Goal: Communication & Community: Answer question/provide support

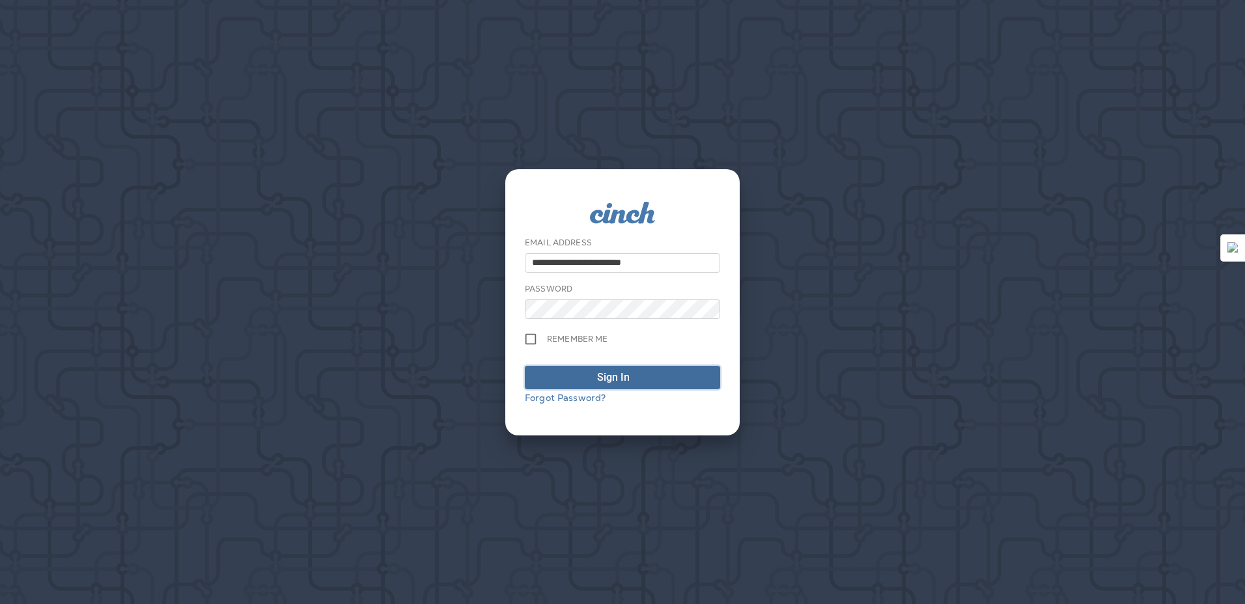
click at [573, 374] on span "Sign In" at bounding box center [622, 378] width 181 height 16
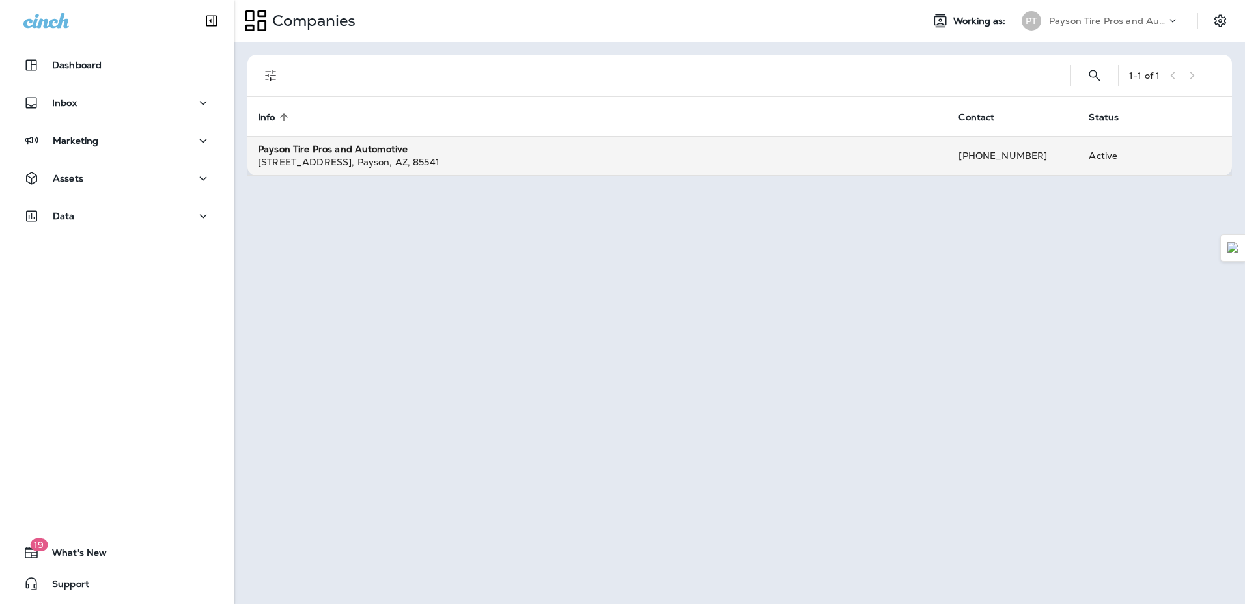
click at [386, 169] on td "Payson Tire Pros and Automotive [STREET_ADDRESS]" at bounding box center [597, 155] width 701 height 39
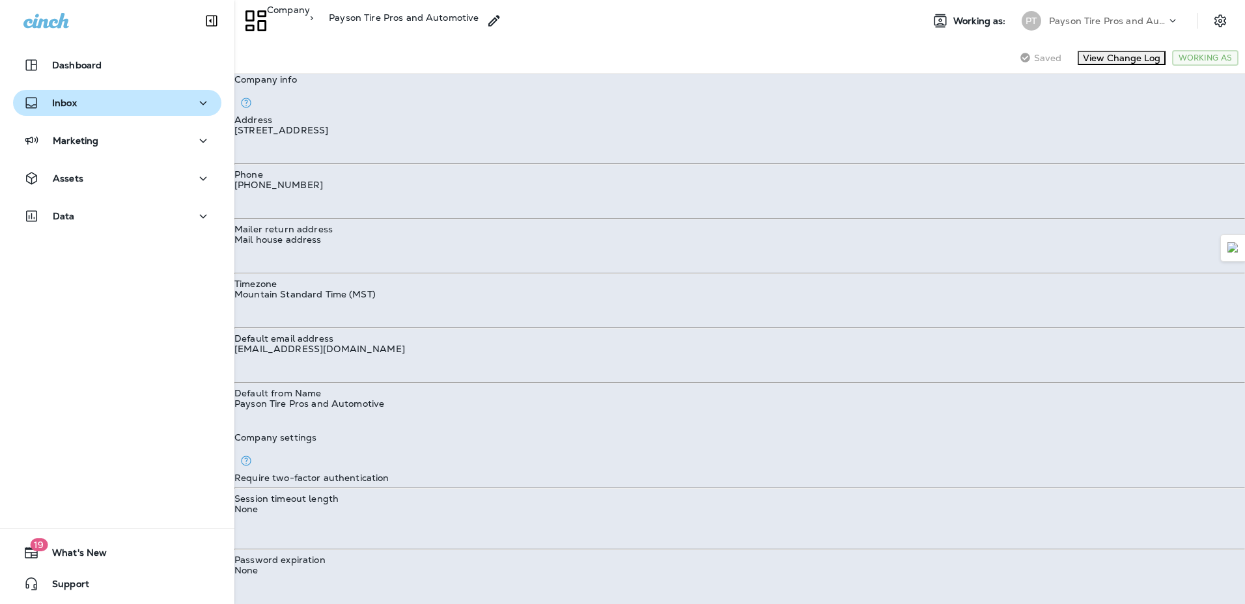
click at [76, 96] on div "Inbox" at bounding box center [49, 103] width 53 height 16
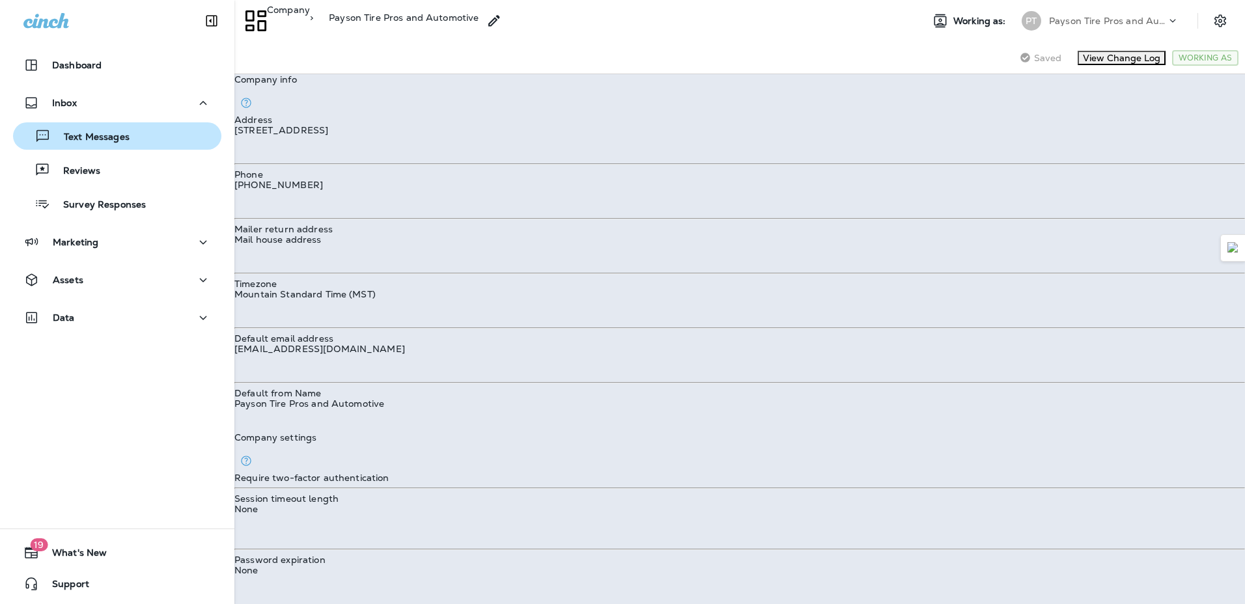
click at [158, 130] on div "Text Messages" at bounding box center [117, 136] width 198 height 20
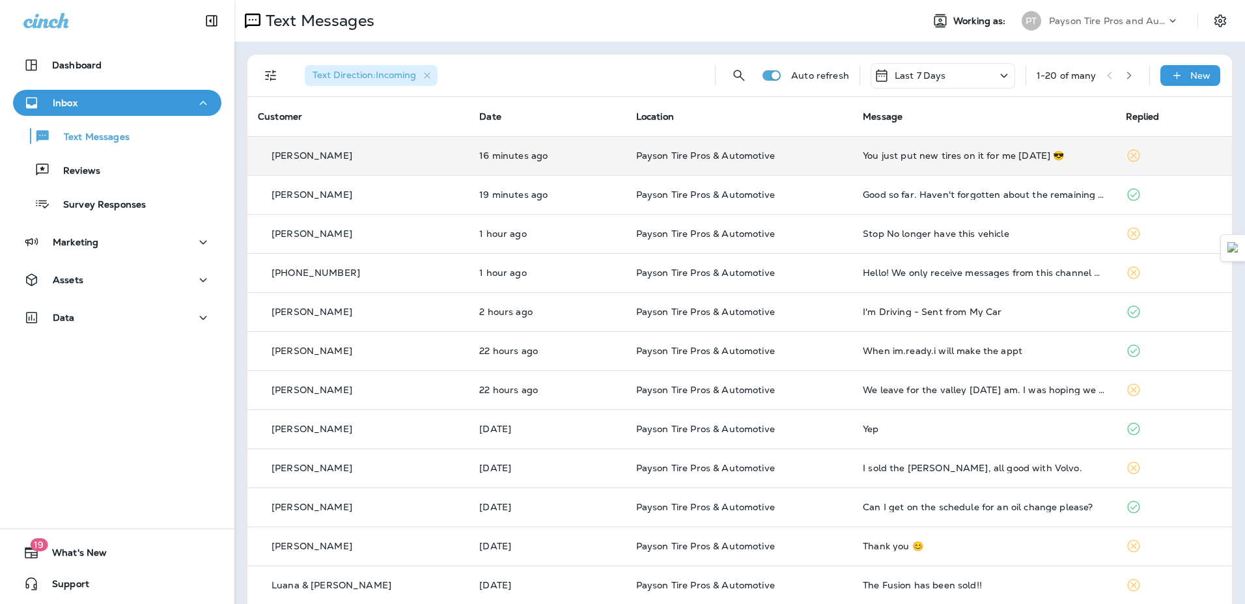
click at [816, 157] on p "Payson Tire Pros & Automotive" at bounding box center [739, 155] width 206 height 10
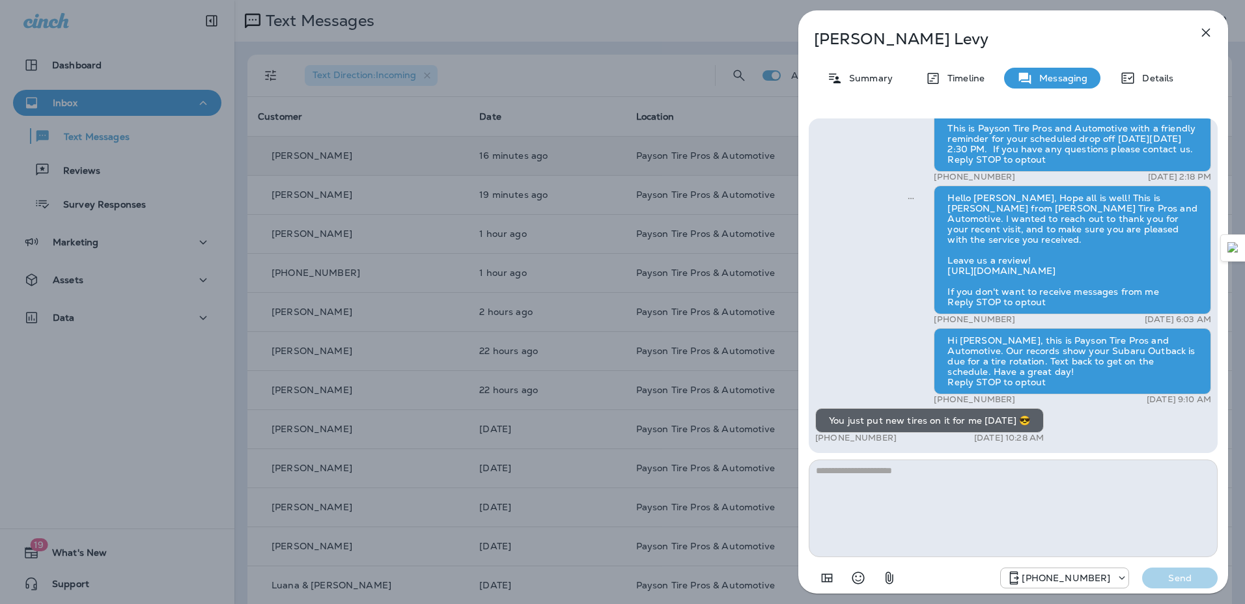
click at [1207, 33] on icon "button" at bounding box center [1206, 33] width 8 height 8
